Goal: Check status: Check status

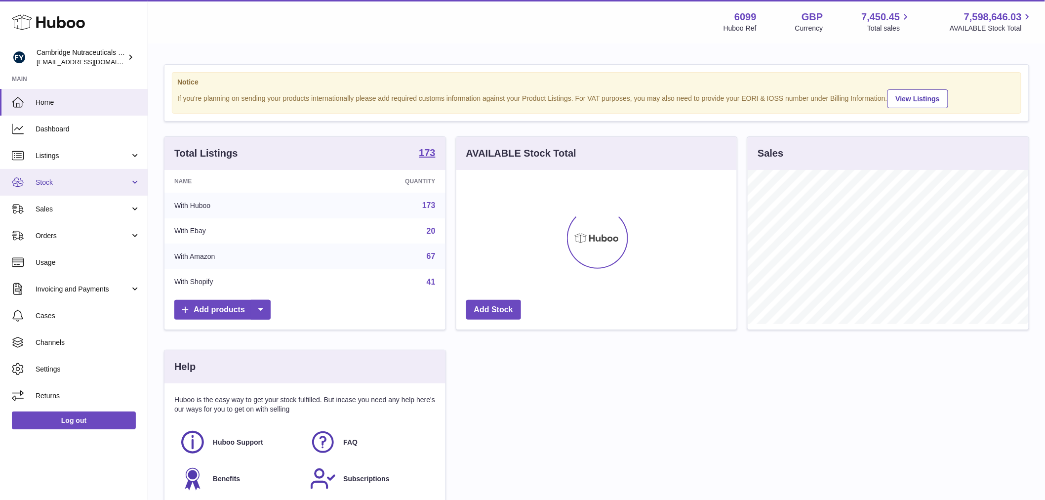
scroll to position [154, 280]
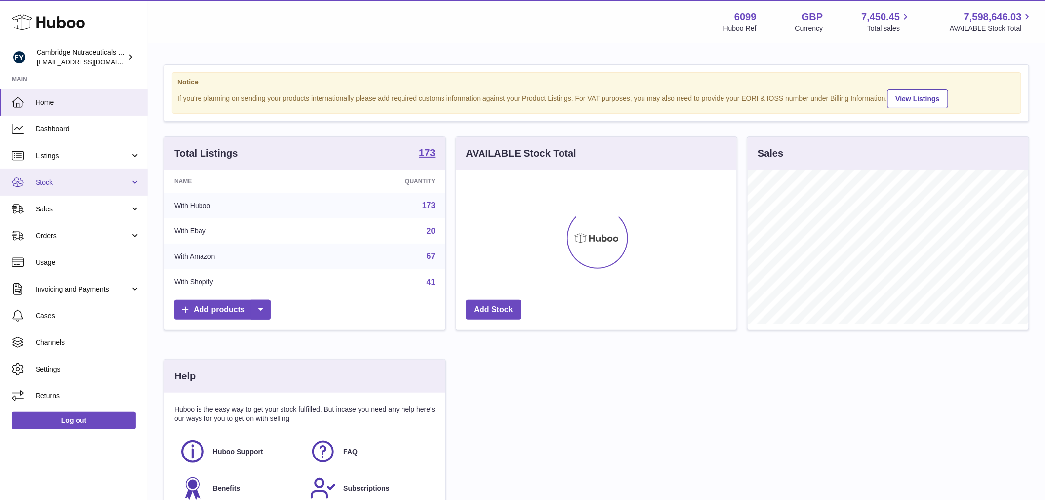
click at [71, 187] on link "Stock" at bounding box center [74, 182] width 148 height 27
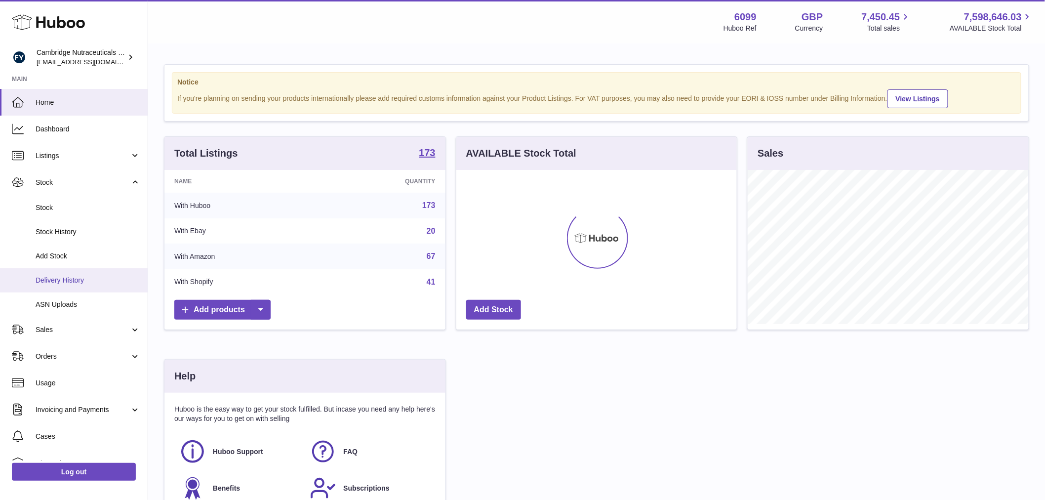
click at [76, 284] on link "Delivery History" at bounding box center [74, 280] width 148 height 24
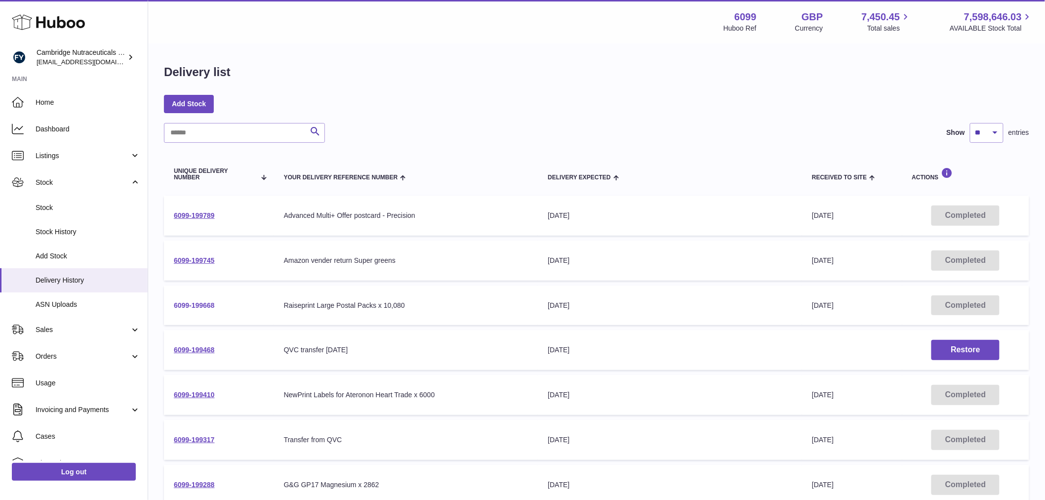
click at [206, 302] on link "6099-199668" at bounding box center [194, 305] width 41 height 8
